Goal: Information Seeking & Learning: Learn about a topic

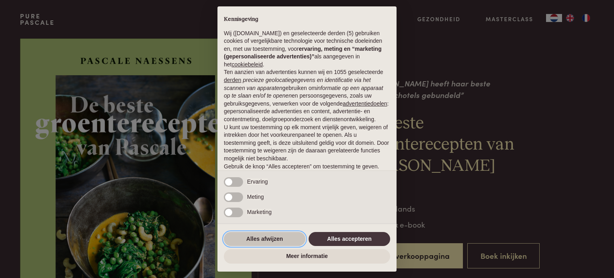
click at [266, 236] on button "Alles afwijzen" at bounding box center [265, 239] width 82 height 14
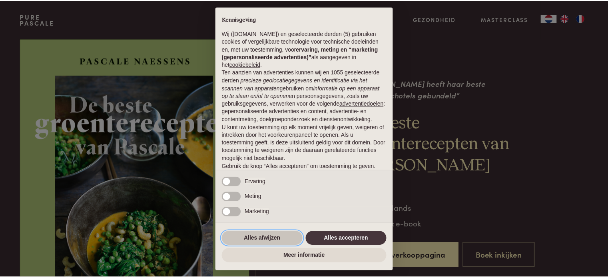
scroll to position [43, 0]
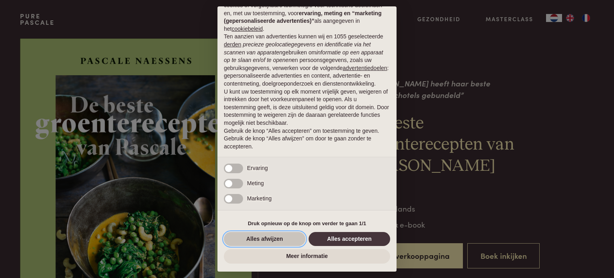
click at [259, 240] on button "Alles afwijzen" at bounding box center [265, 239] width 82 height 14
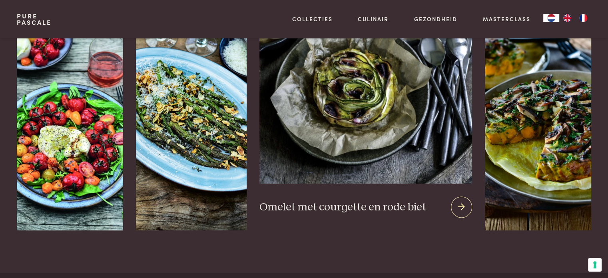
scroll to position [999, 0]
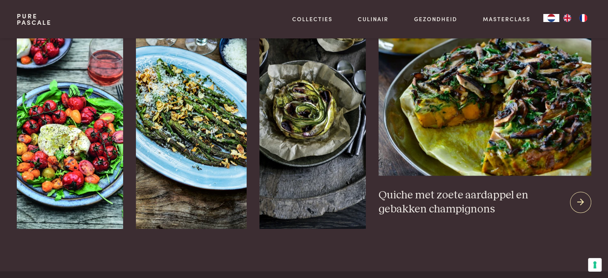
click at [575, 191] on div at bounding box center [580, 201] width 21 height 21
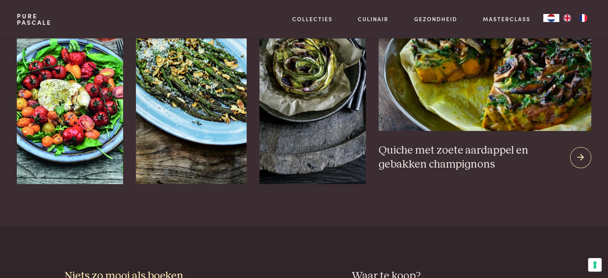
scroll to position [1039, 0]
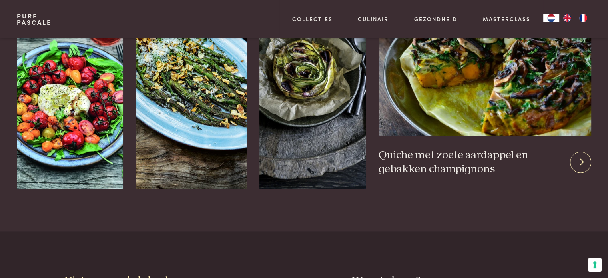
click at [581, 156] on icon at bounding box center [580, 162] width 7 height 12
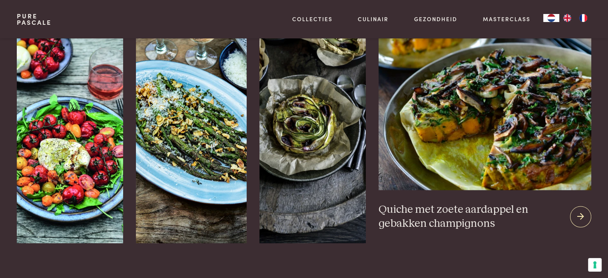
scroll to position [920, 0]
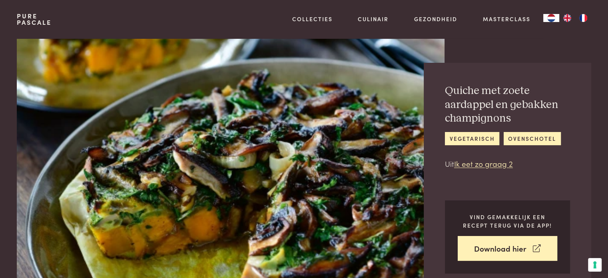
click at [578, 190] on div "Quiche met zoete aardappel en gebakken champignons vegetarisch ovenschotel Uit …" at bounding box center [508, 179] width 168 height 232
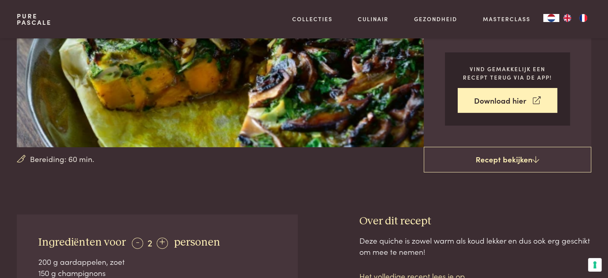
scroll to position [160, 0]
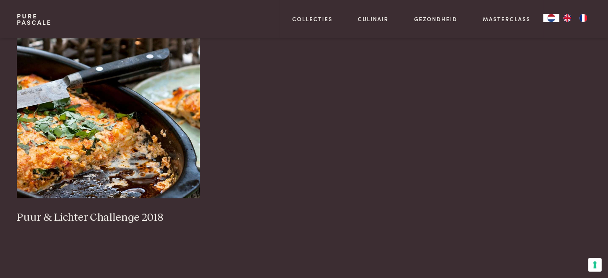
scroll to position [800, 0]
